Goal: Transaction & Acquisition: Purchase product/service

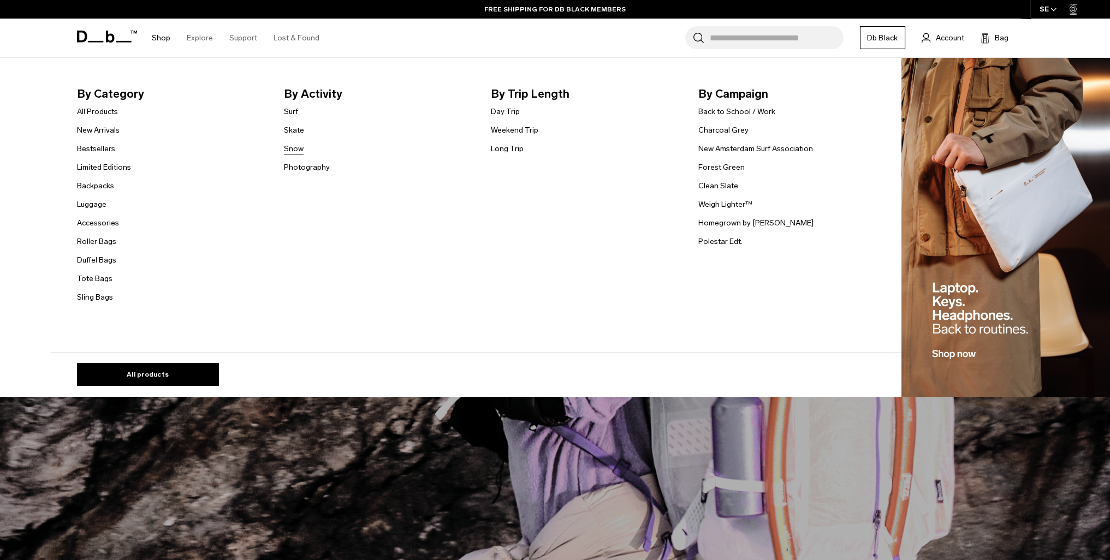
click at [297, 147] on link "Snow" at bounding box center [294, 148] width 20 height 11
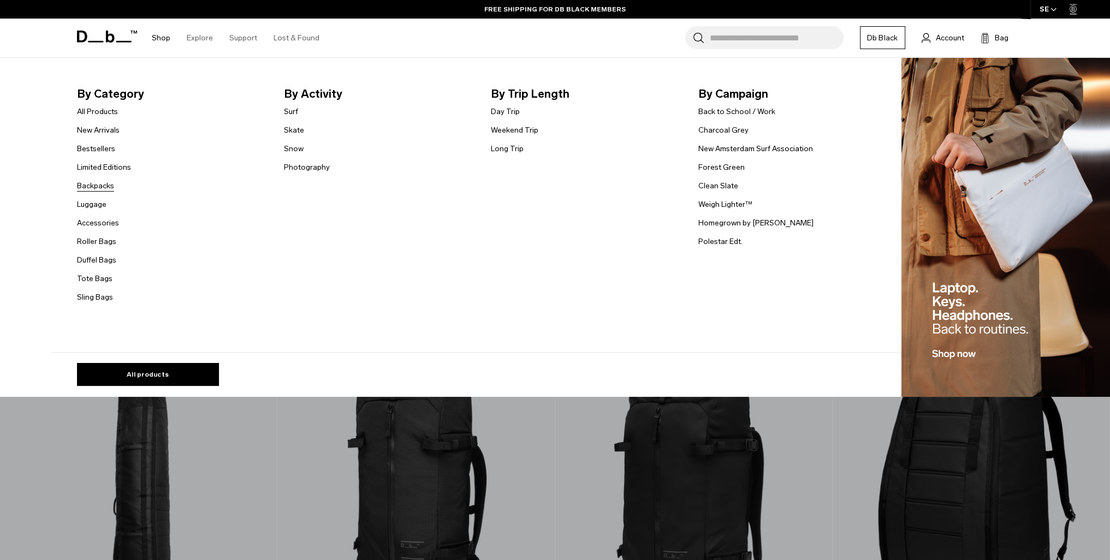
click at [110, 186] on link "Backpacks" at bounding box center [95, 185] width 37 height 11
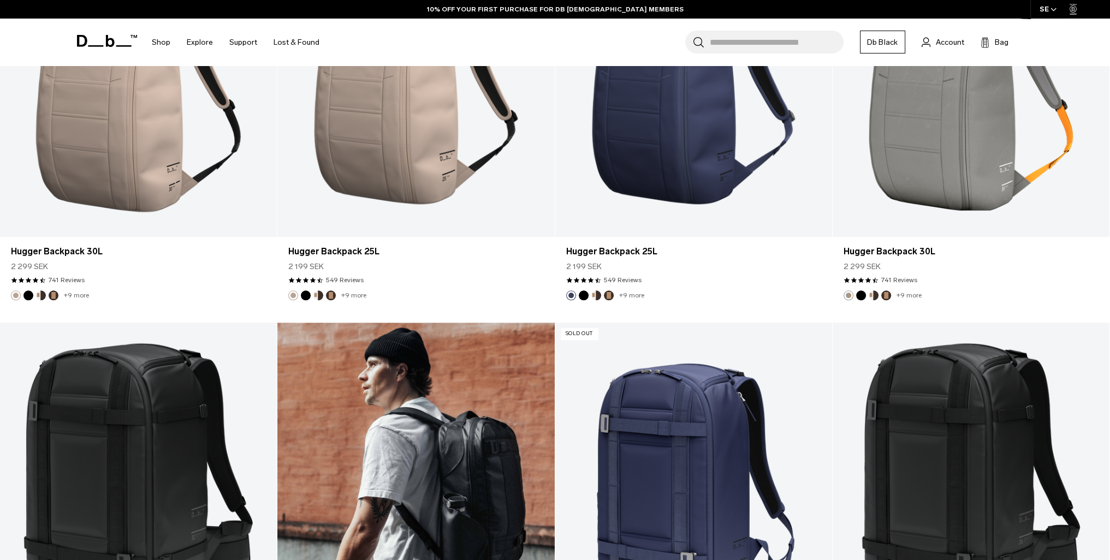
scroll to position [1364, 0]
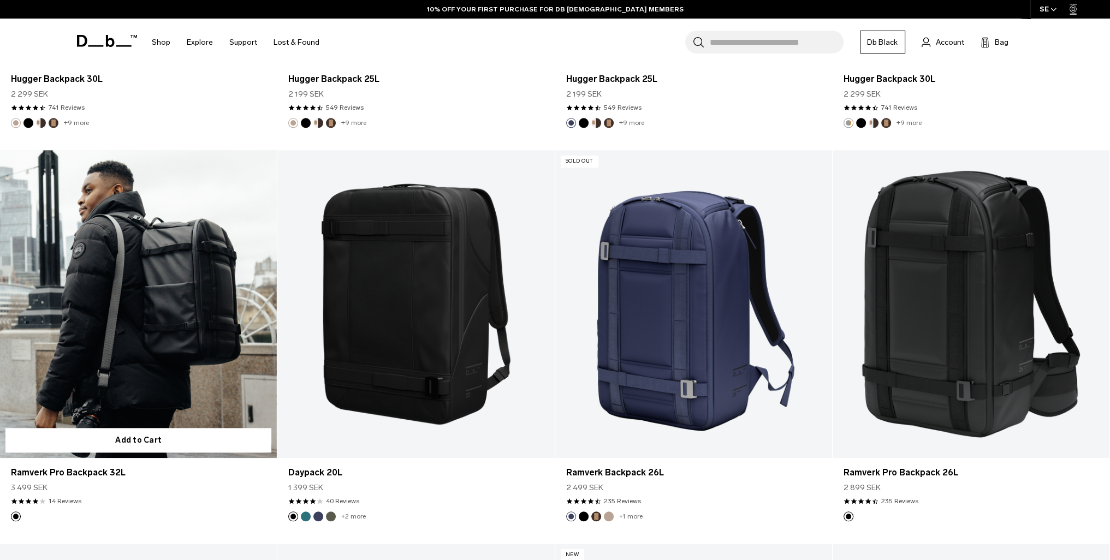
click at [166, 326] on link "Ramverk Pro Backpack 32L" at bounding box center [138, 304] width 277 height 308
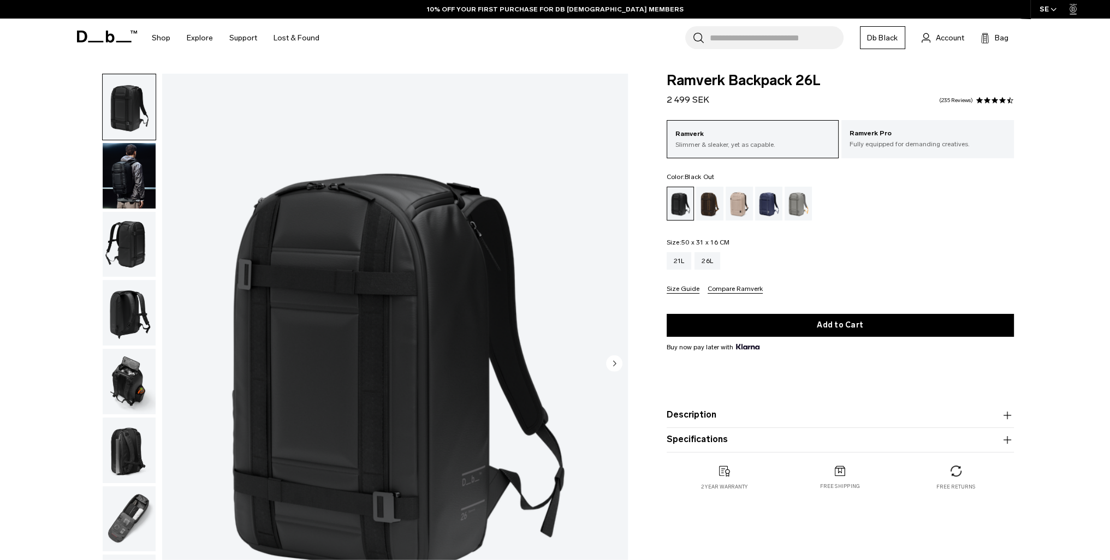
click at [135, 183] on img "button" at bounding box center [129, 175] width 53 height 65
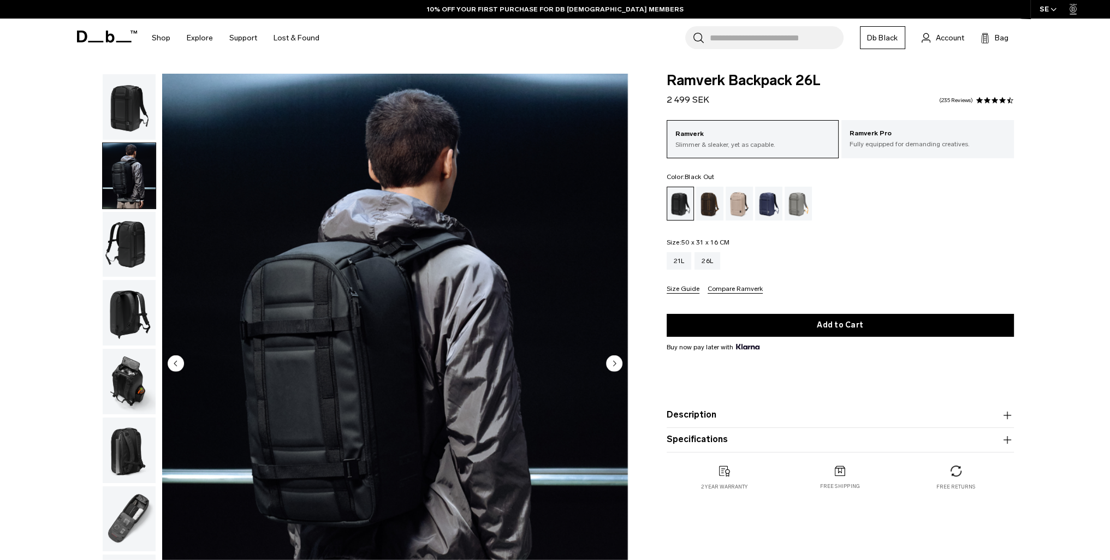
scroll to position [55, 0]
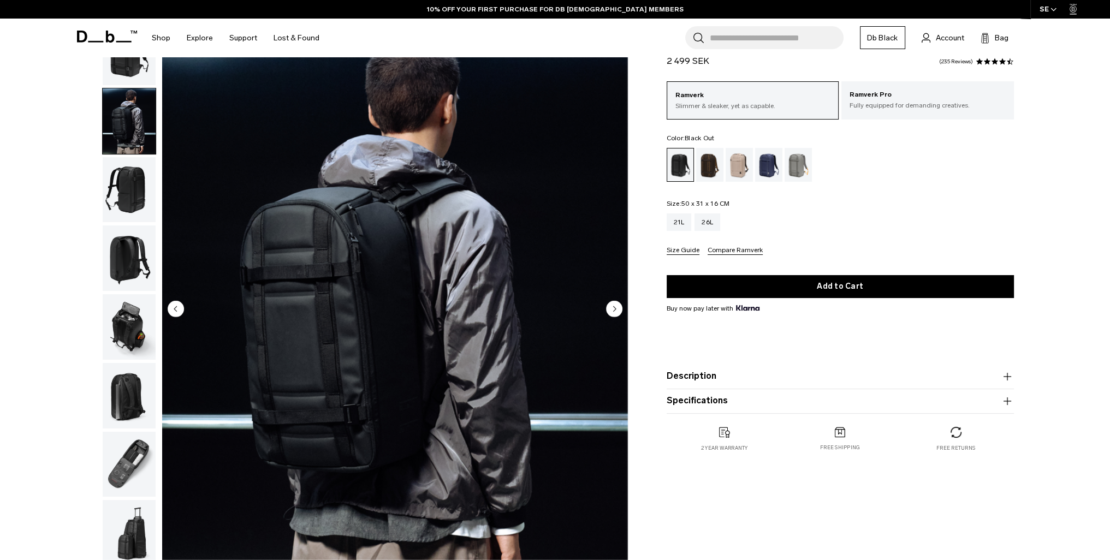
click at [134, 195] on img "button" at bounding box center [129, 189] width 53 height 65
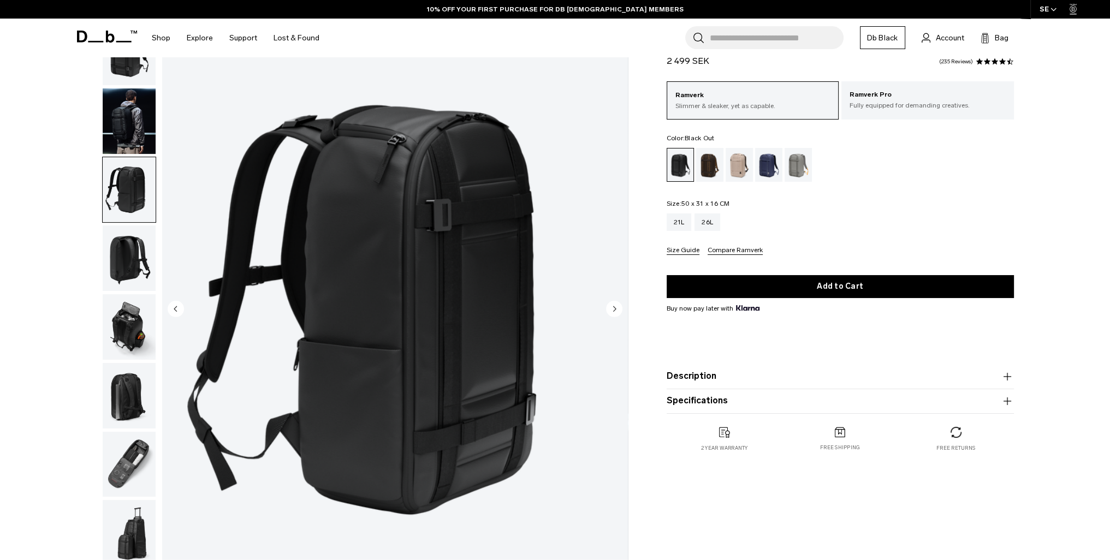
click at [132, 251] on img "button" at bounding box center [129, 257] width 53 height 65
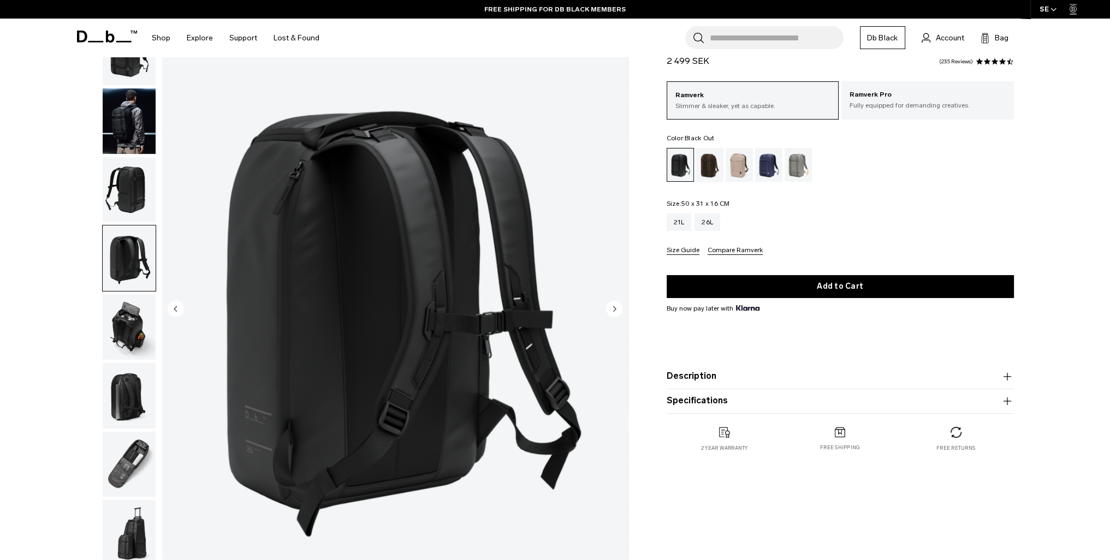
click at [123, 321] on img "button" at bounding box center [129, 326] width 53 height 65
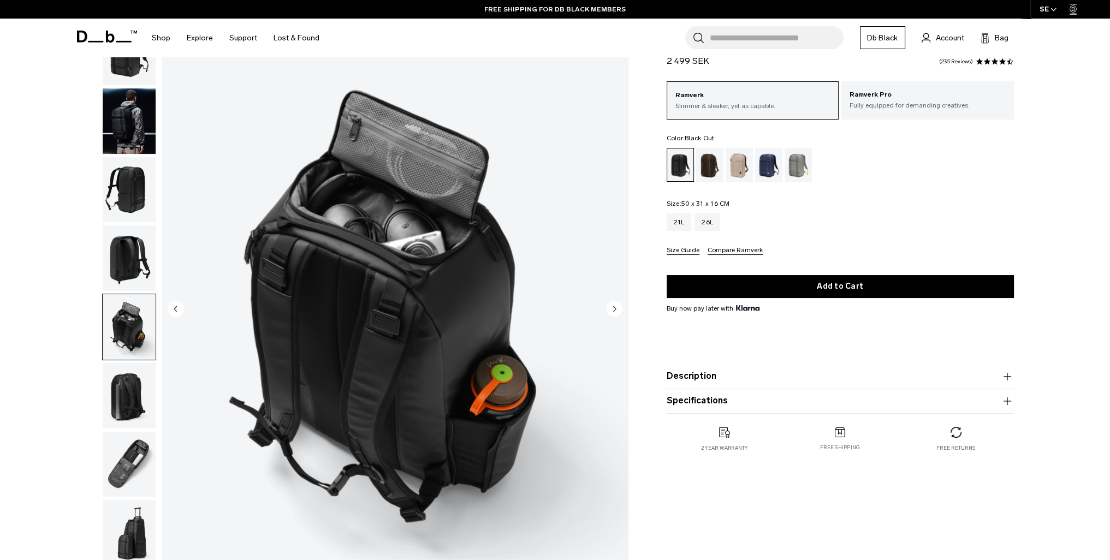
click at [124, 392] on img "button" at bounding box center [129, 395] width 53 height 65
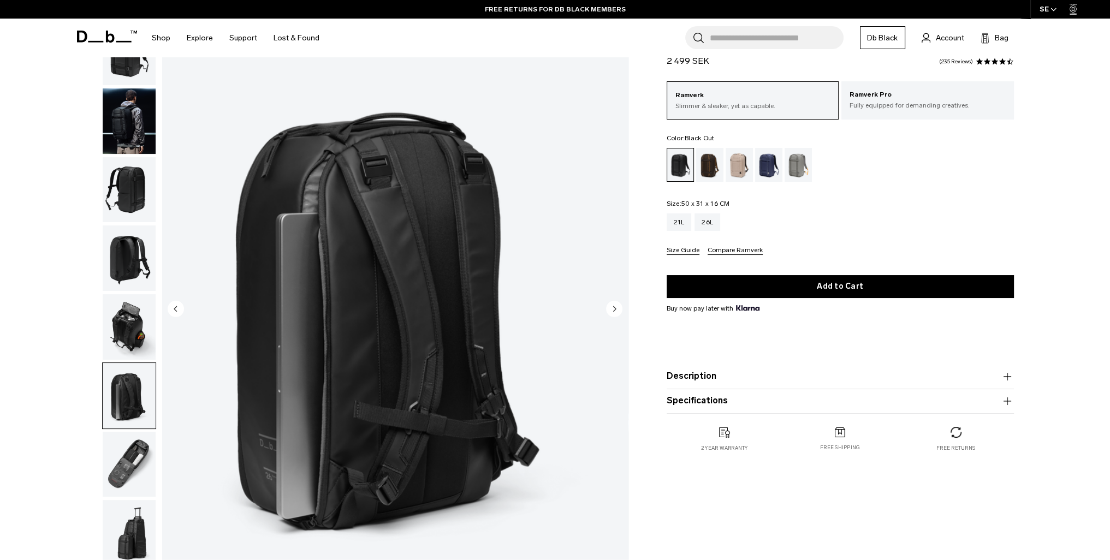
click at [133, 327] on img "button" at bounding box center [129, 326] width 53 height 65
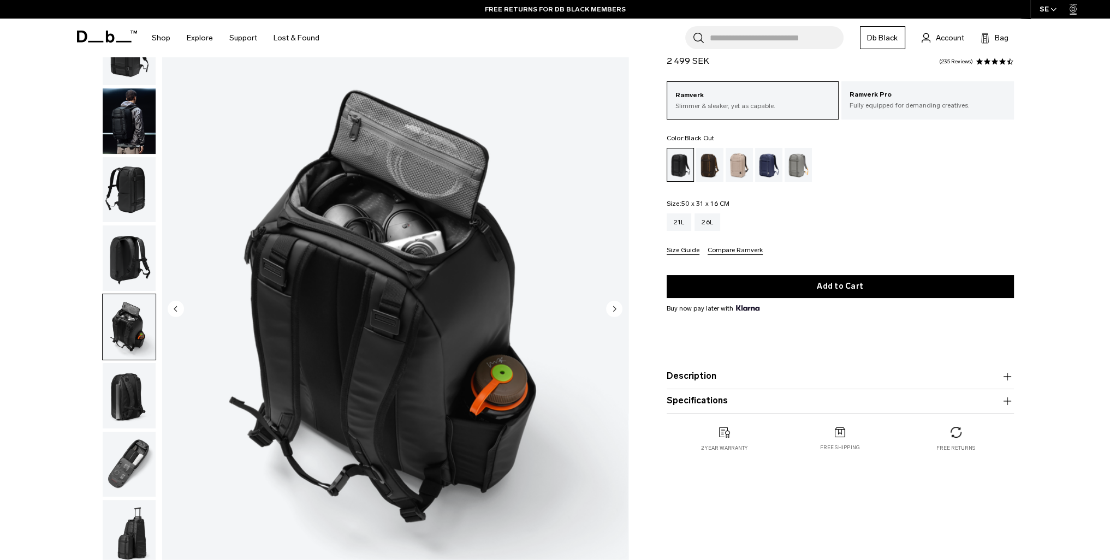
click at [714, 372] on button "Description" at bounding box center [839, 376] width 347 height 13
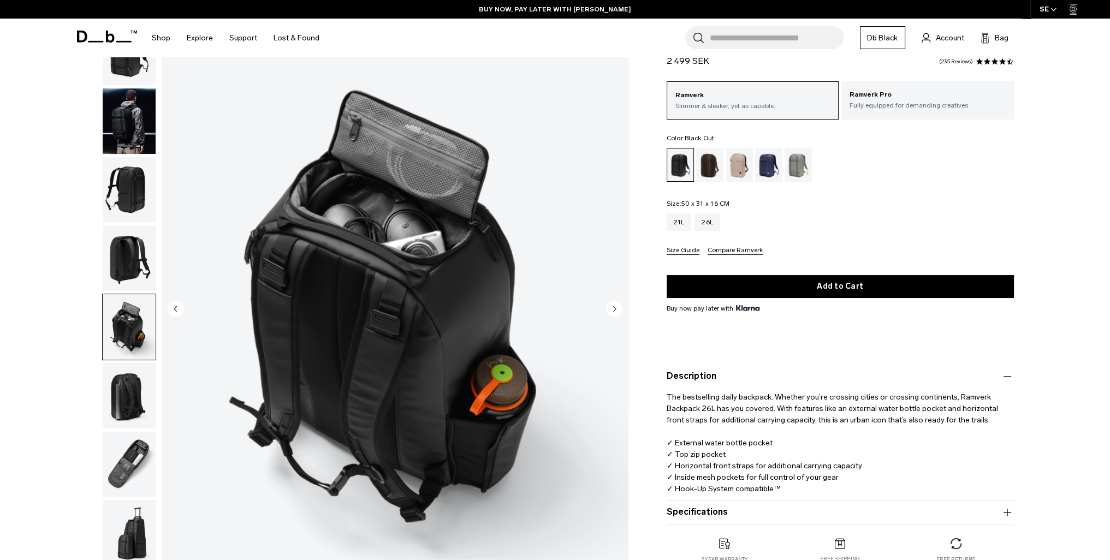
click at [137, 118] on img "button" at bounding box center [129, 120] width 53 height 65
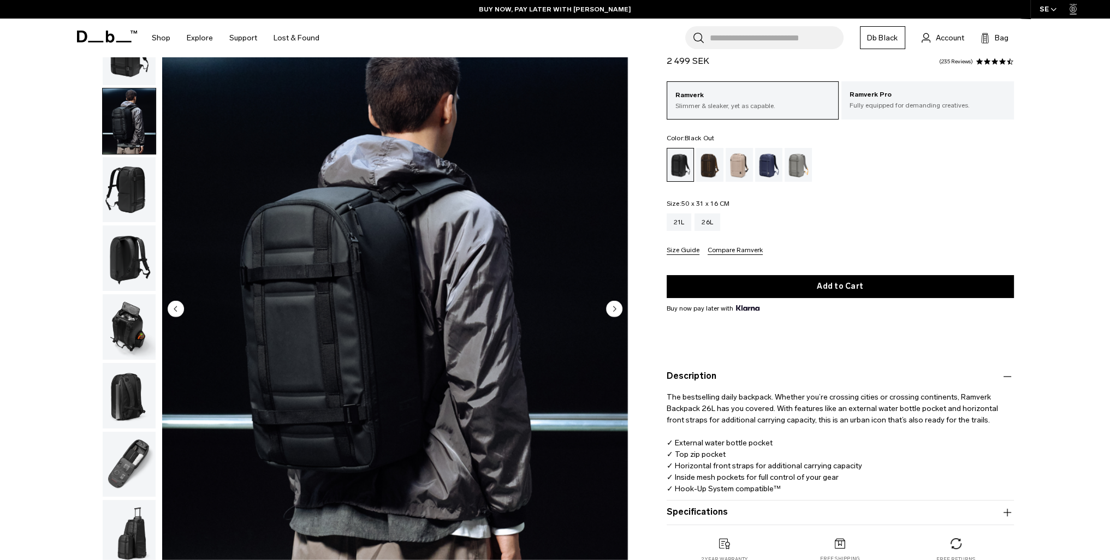
click at [126, 164] on img "button" at bounding box center [129, 189] width 53 height 65
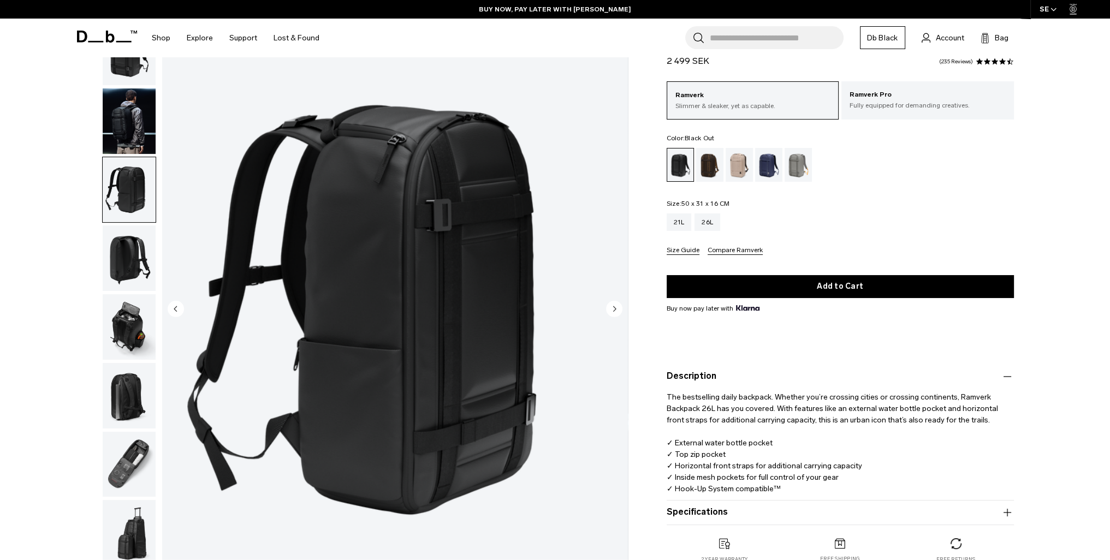
click at [131, 246] on img "button" at bounding box center [129, 257] width 53 height 65
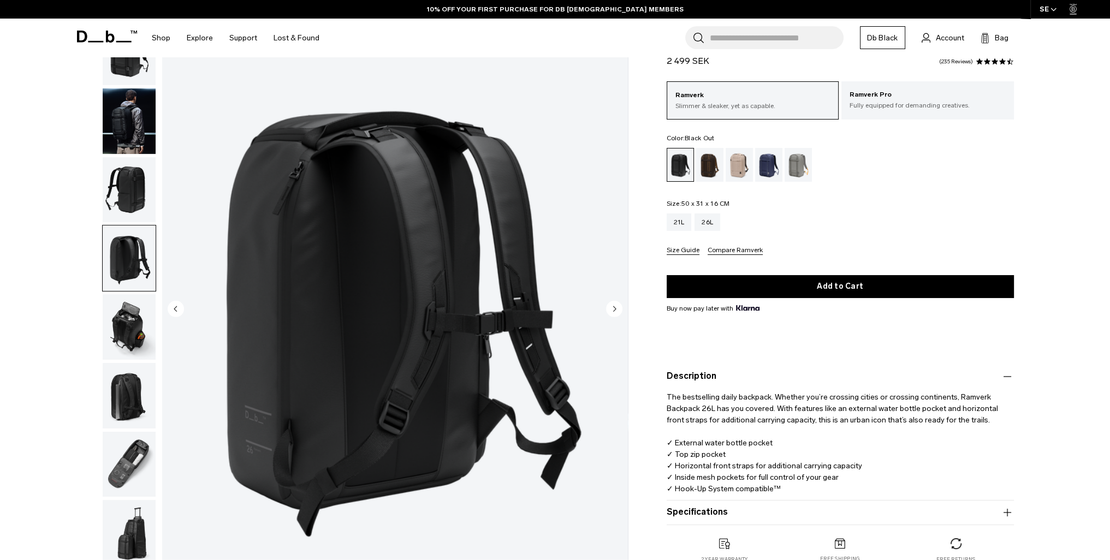
click at [127, 322] on img "button" at bounding box center [129, 326] width 53 height 65
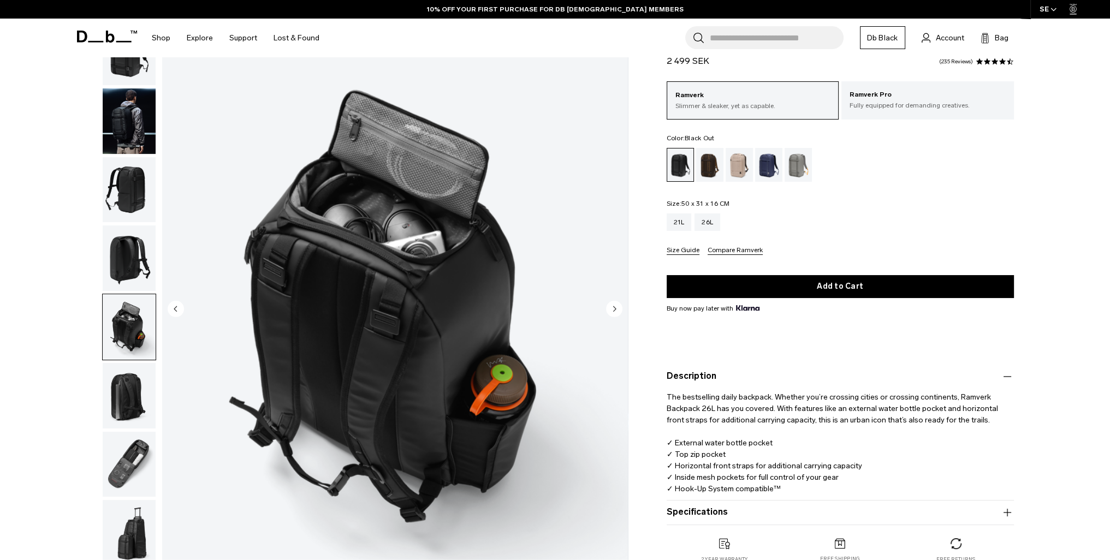
click at [128, 461] on img "button" at bounding box center [129, 464] width 53 height 65
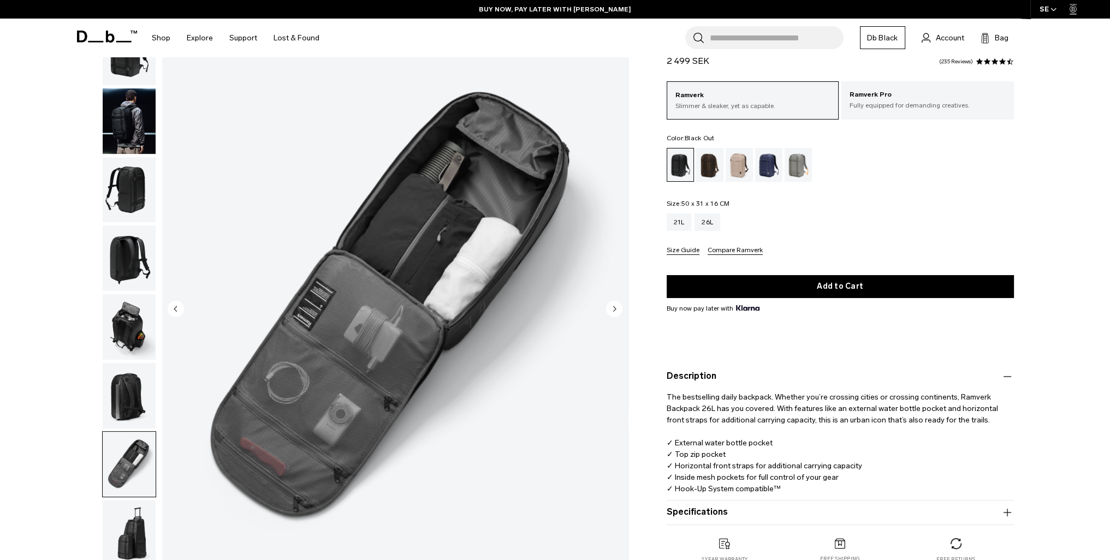
click at [122, 395] on img "button" at bounding box center [129, 395] width 53 height 65
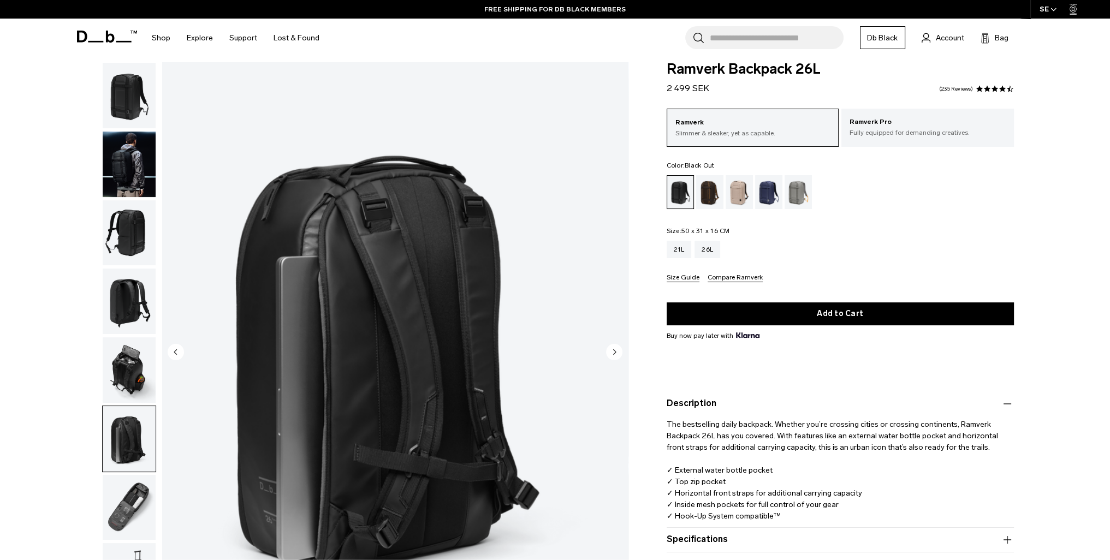
scroll to position [0, 0]
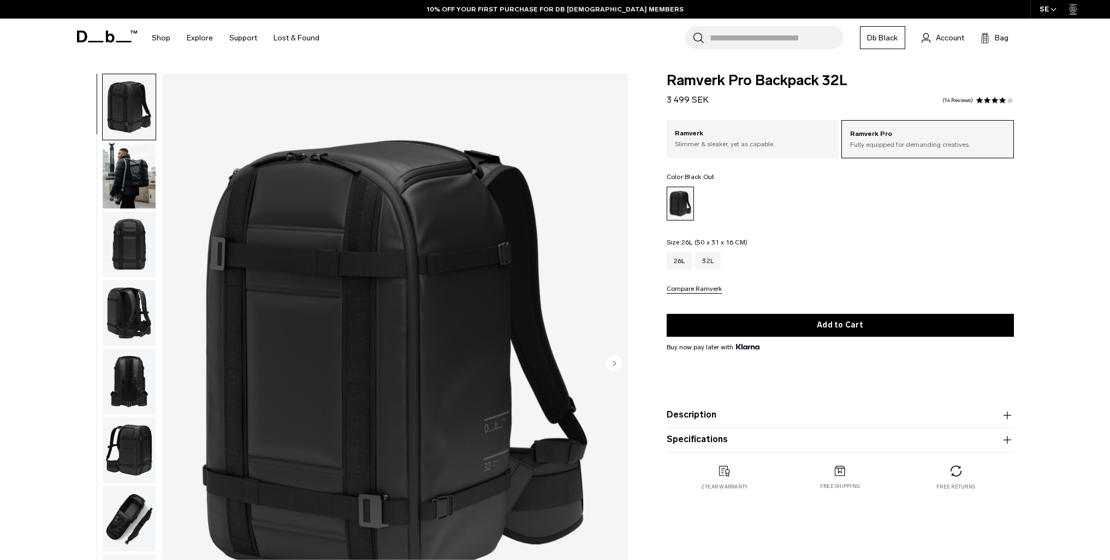
click at [672, 267] on div "26L" at bounding box center [679, 260] width 26 height 17
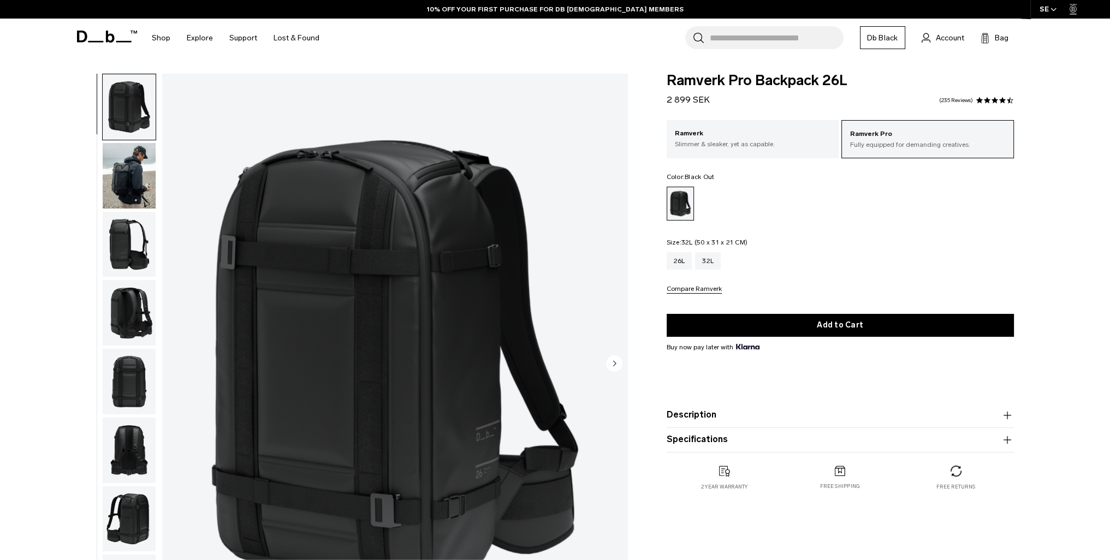
click at [707, 263] on div "32L" at bounding box center [708, 260] width 26 height 17
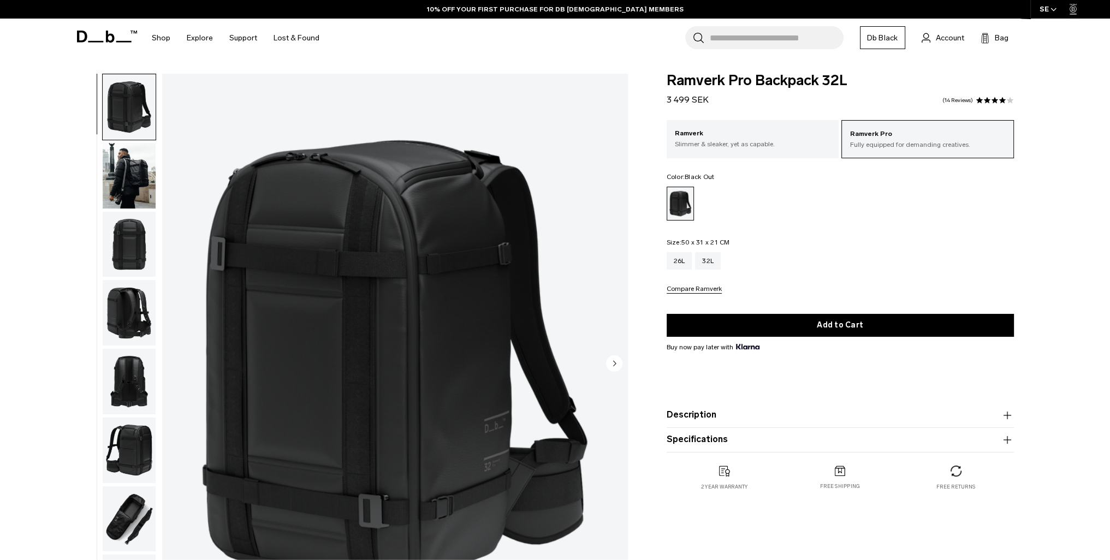
click at [138, 163] on img "button" at bounding box center [129, 175] width 53 height 65
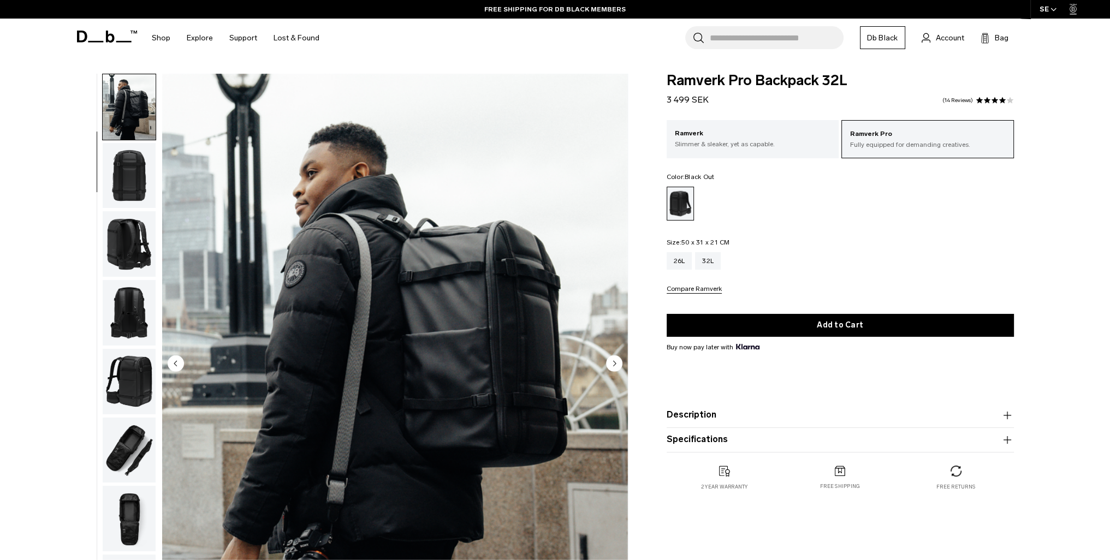
click at [140, 244] on img "button" at bounding box center [129, 243] width 53 height 65
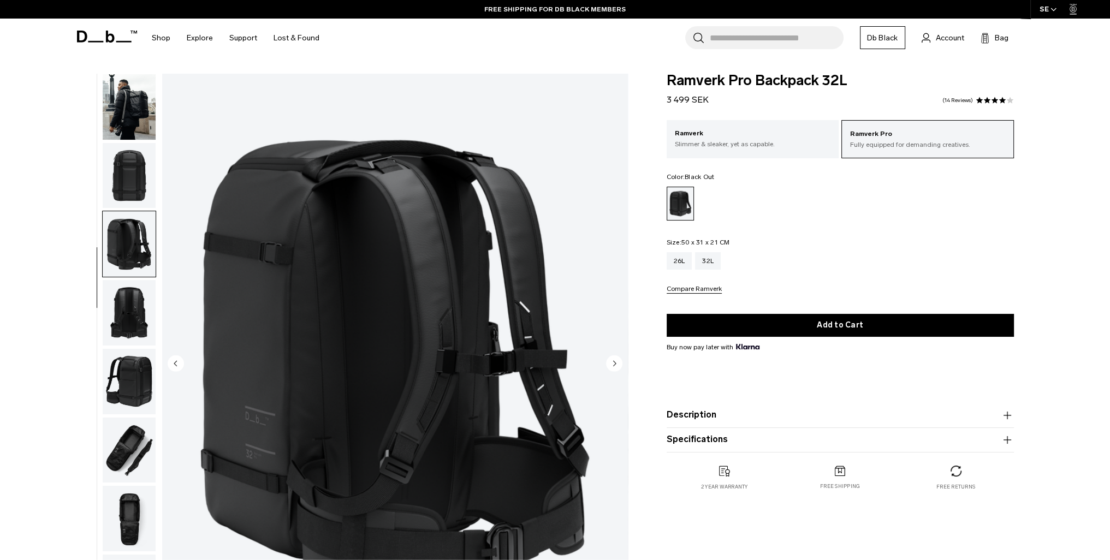
scroll to position [104, 0]
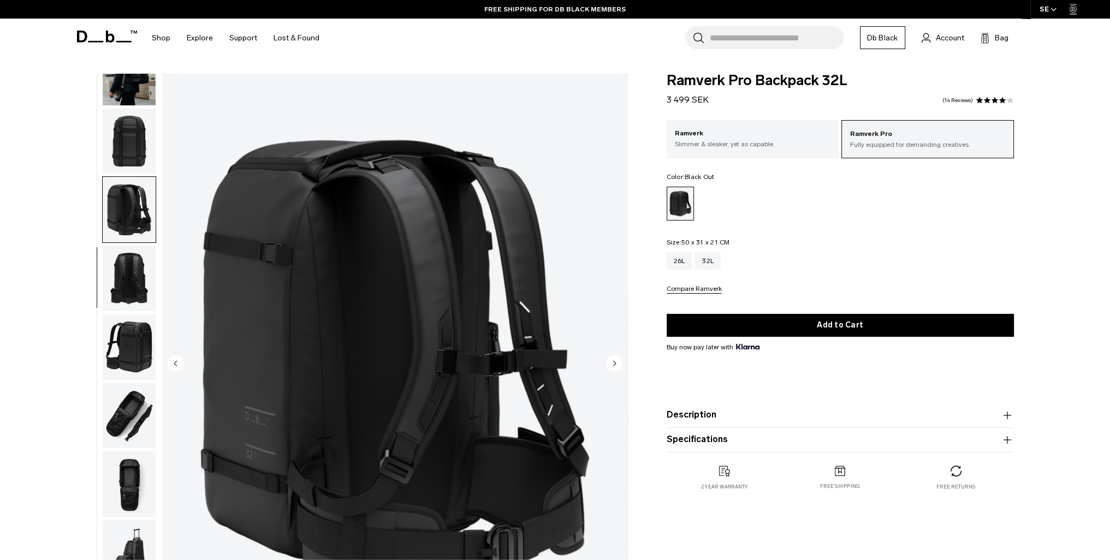
click at [131, 282] on img "button" at bounding box center [129, 278] width 53 height 65
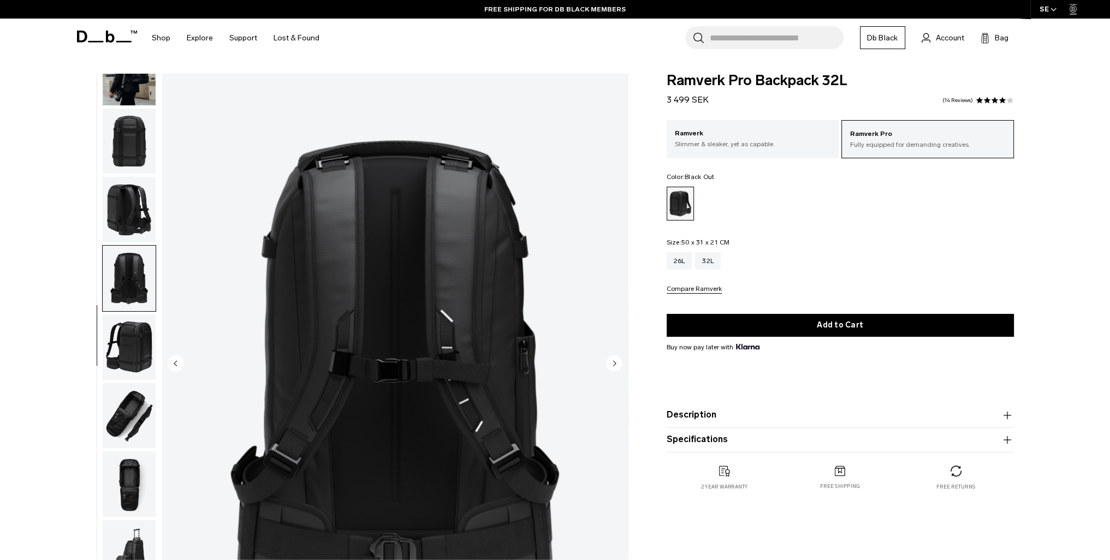
click at [128, 338] on img "button" at bounding box center [129, 346] width 53 height 65
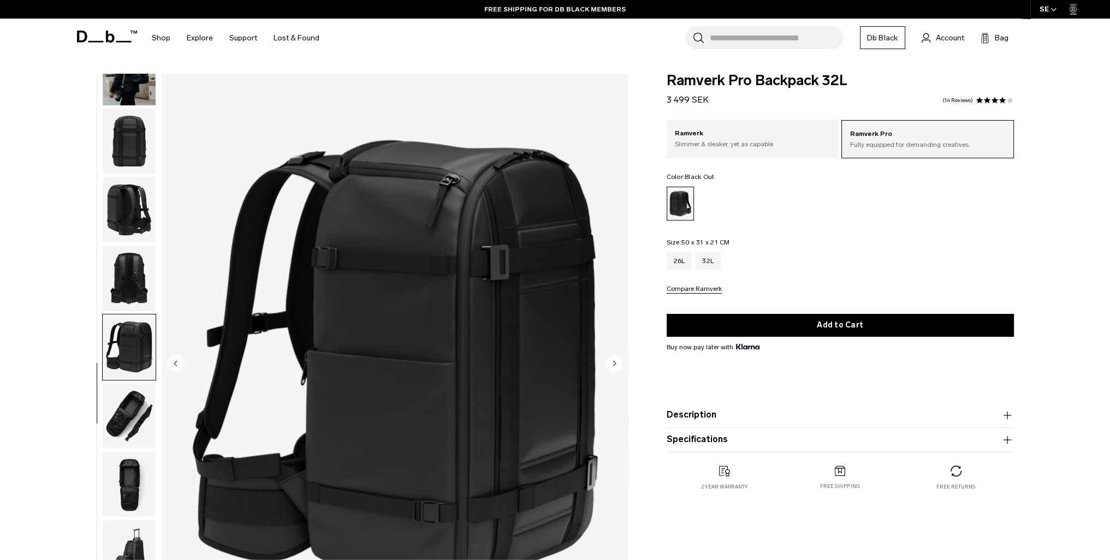
click at [120, 400] on img "button" at bounding box center [129, 415] width 53 height 65
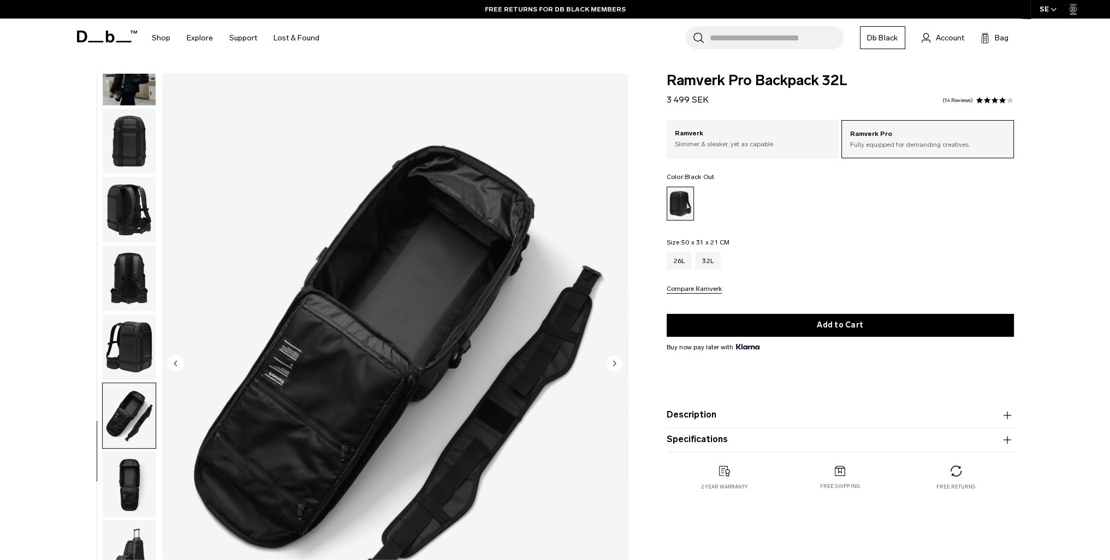
click at [138, 478] on img "button" at bounding box center [129, 483] width 53 height 65
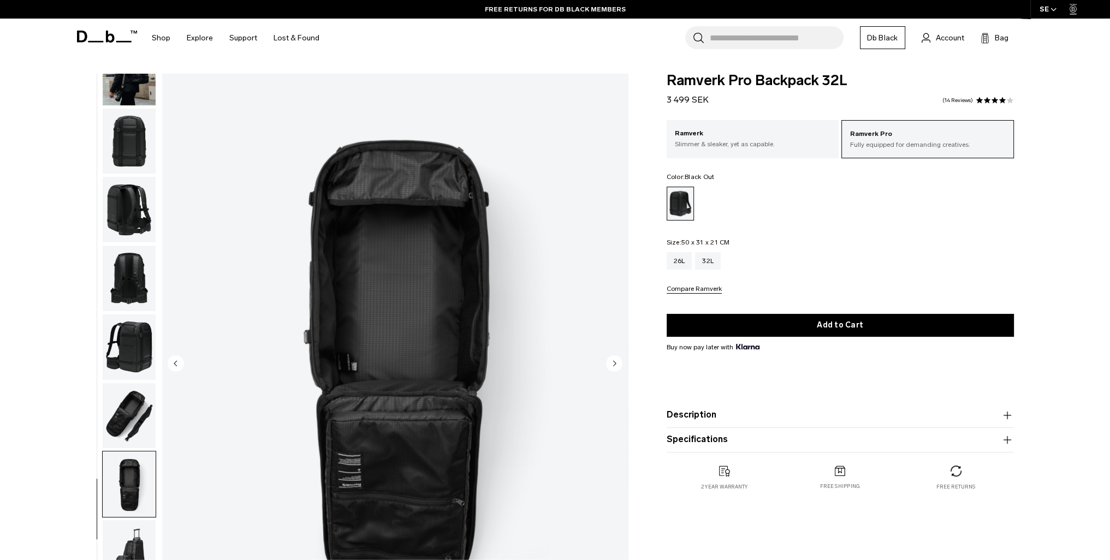
click at [135, 527] on img "button" at bounding box center [129, 552] width 53 height 65
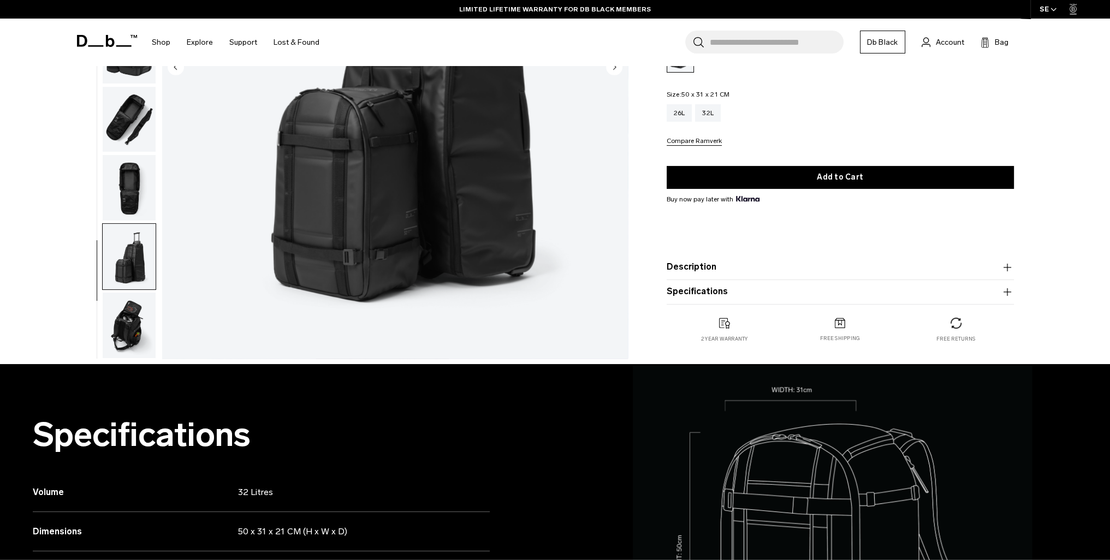
scroll to position [327, 0]
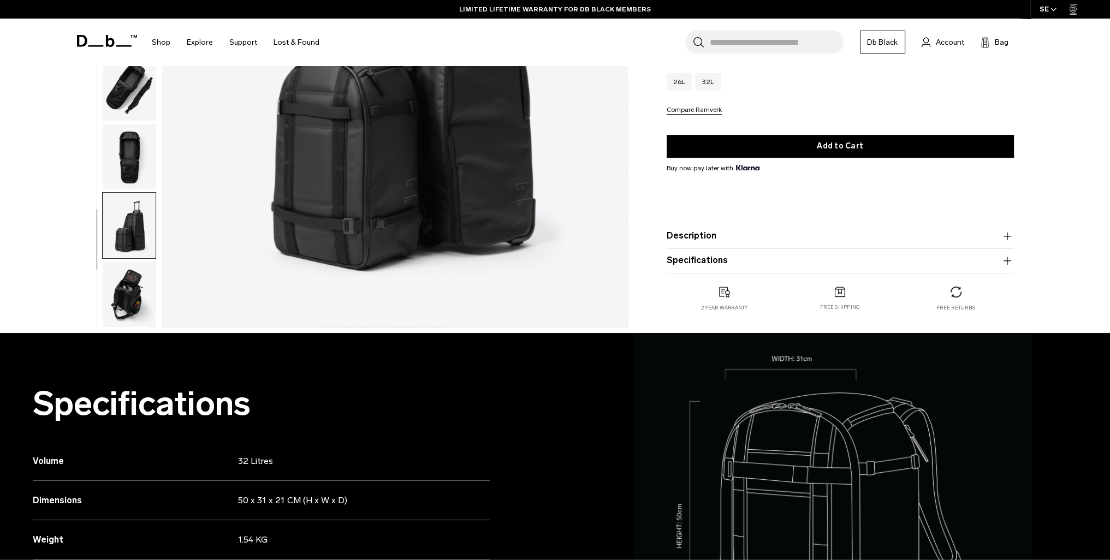
click at [130, 281] on img "button" at bounding box center [129, 293] width 53 height 65
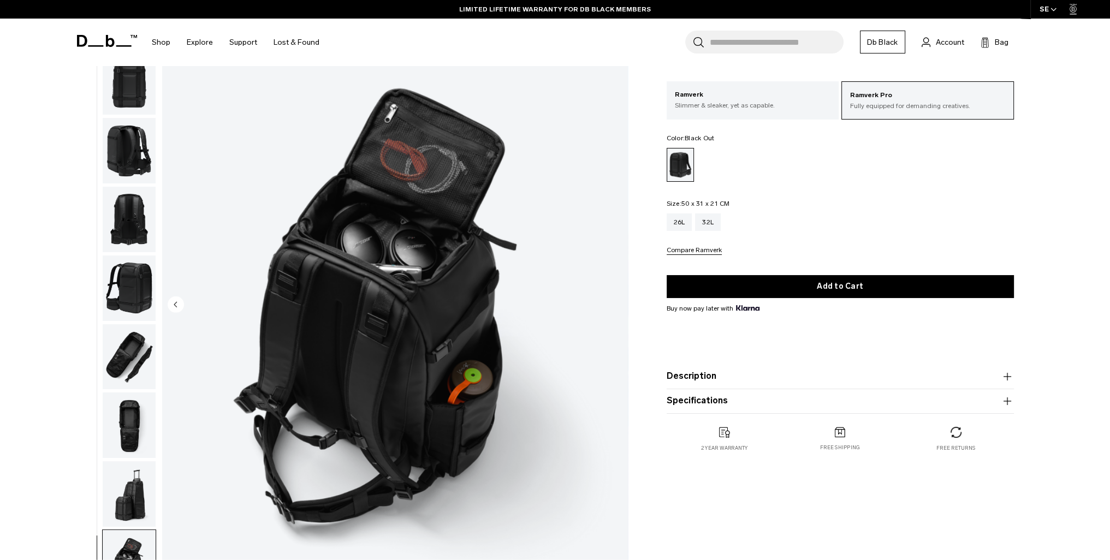
scroll to position [55, 0]
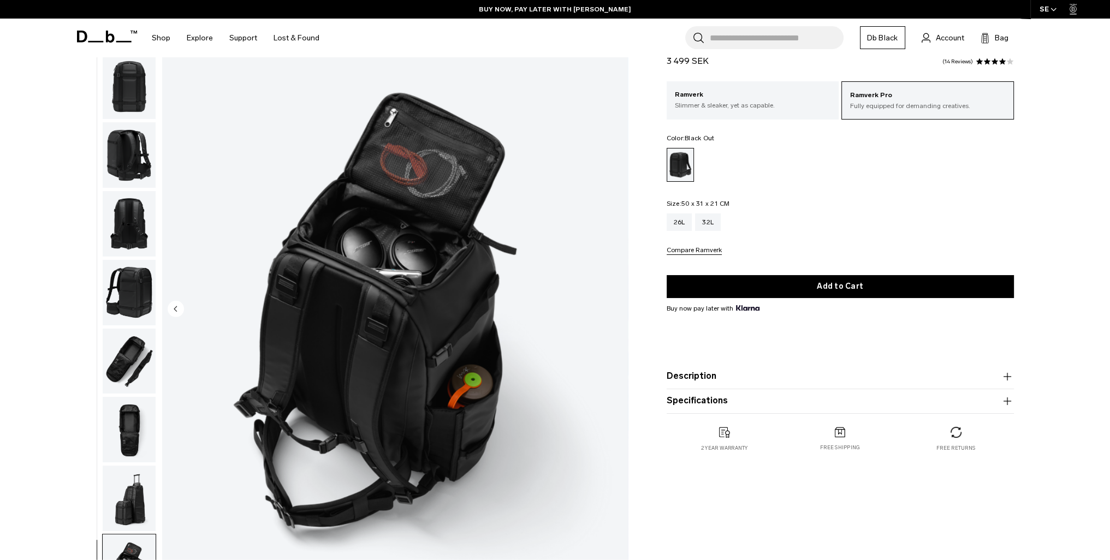
click at [806, 380] on button "Description" at bounding box center [839, 376] width 347 height 13
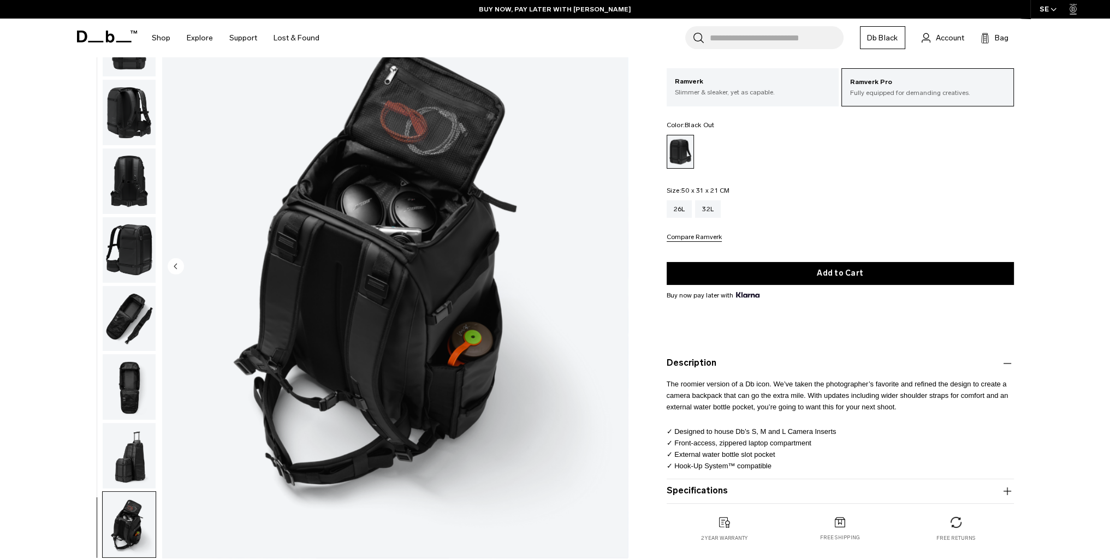
scroll to position [109, 0]
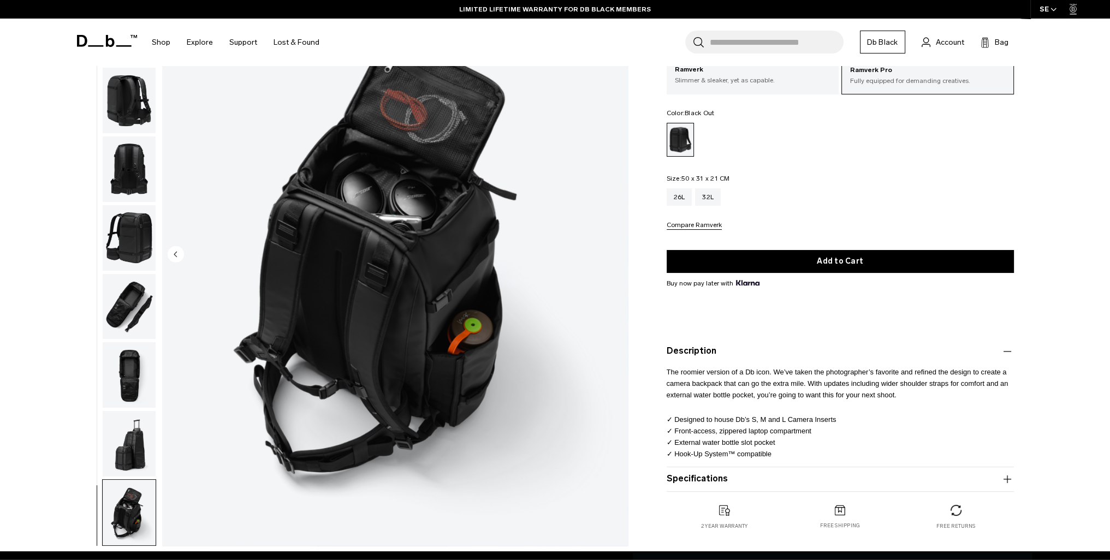
click at [136, 301] on img "button" at bounding box center [129, 306] width 53 height 65
